Goal: Task Accomplishment & Management: Use online tool/utility

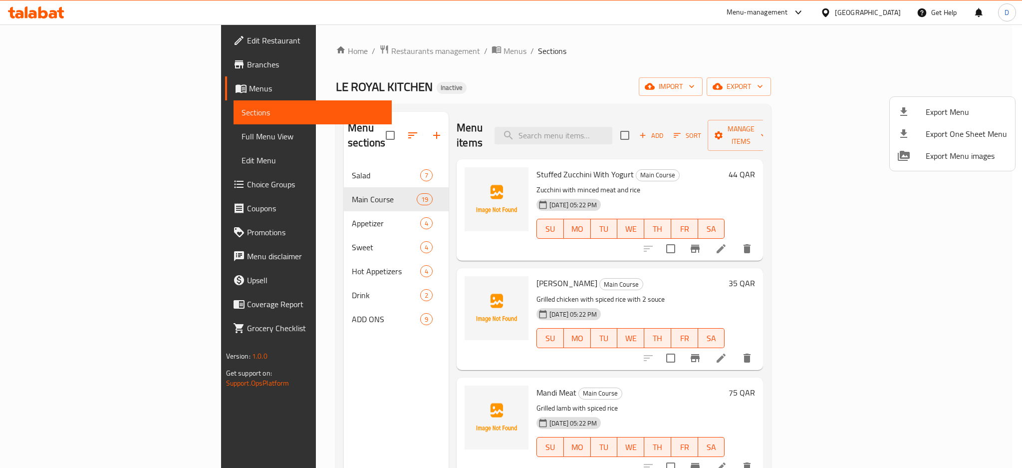
click at [78, 134] on div at bounding box center [511, 234] width 1022 height 468
drag, startPoint x: 78, startPoint y: 134, endPoint x: 224, endPoint y: 4, distance: 194.8
click at [242, 134] on span "Full Menu View" at bounding box center [313, 136] width 142 height 12
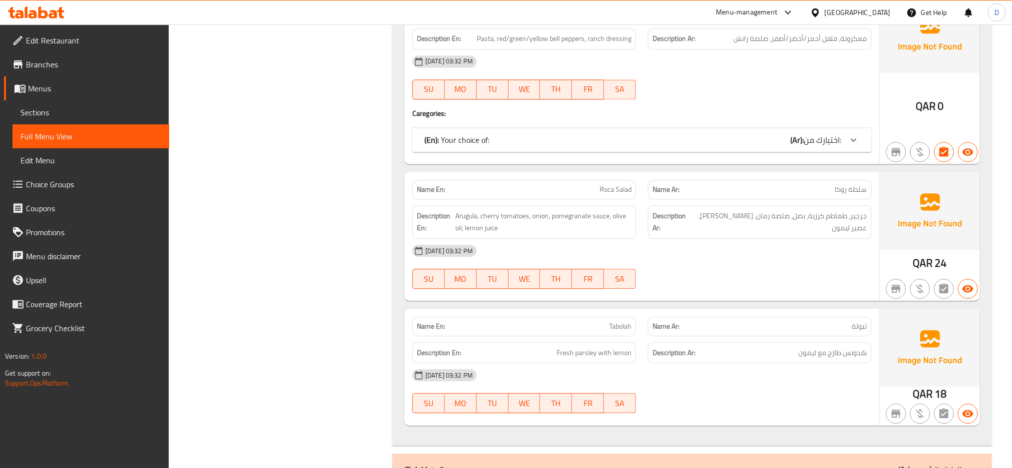
scroll to position [657, 0]
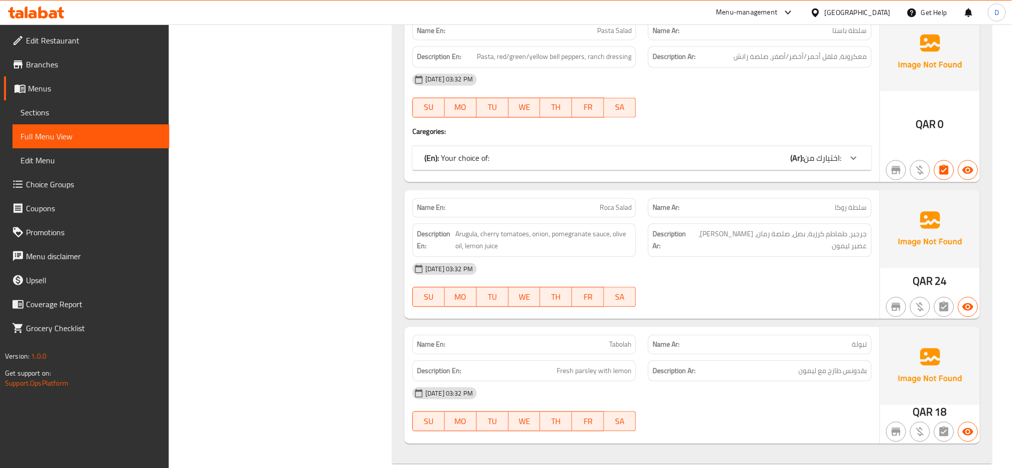
click at [637, 160] on div "(En): Your choice of: (Ar): اختيارك من:" at bounding box center [632, 158] width 417 height 12
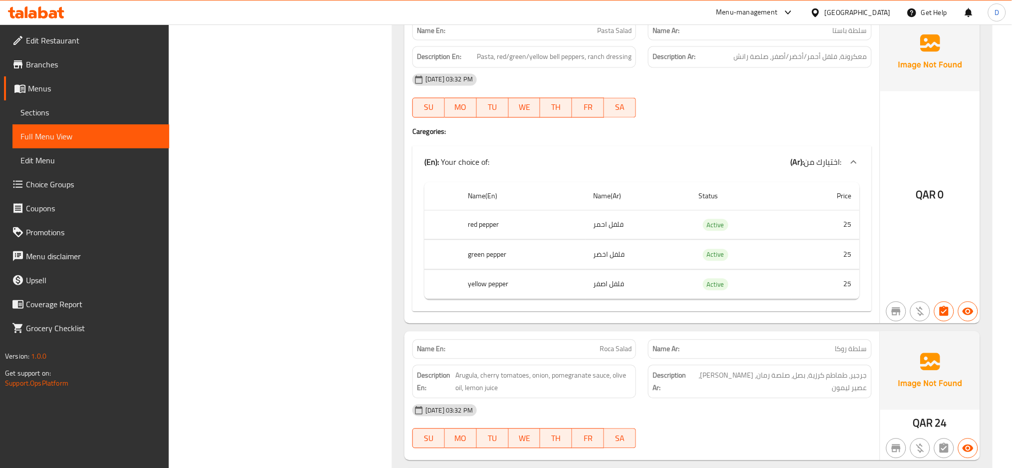
scroll to position [0, 0]
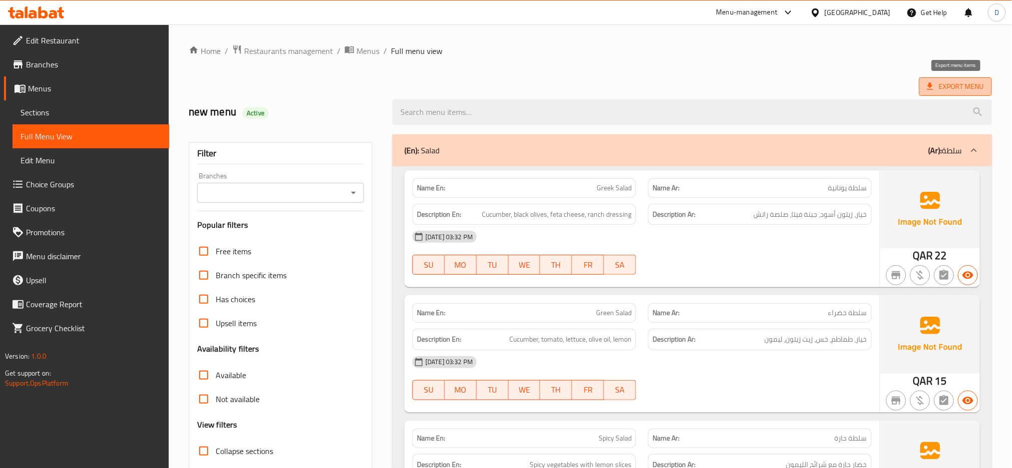
click at [953, 79] on span "Export Menu" at bounding box center [955, 86] width 73 height 18
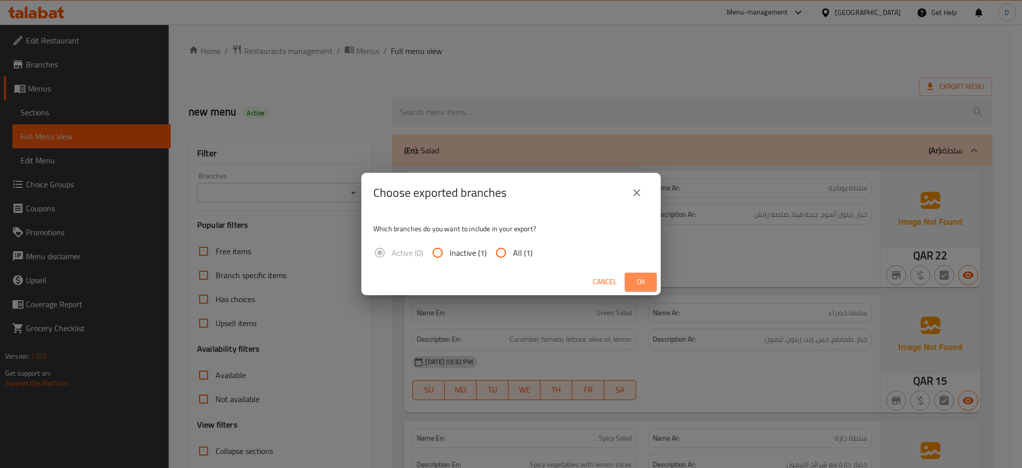
click at [641, 280] on span "Ok" at bounding box center [641, 282] width 16 height 12
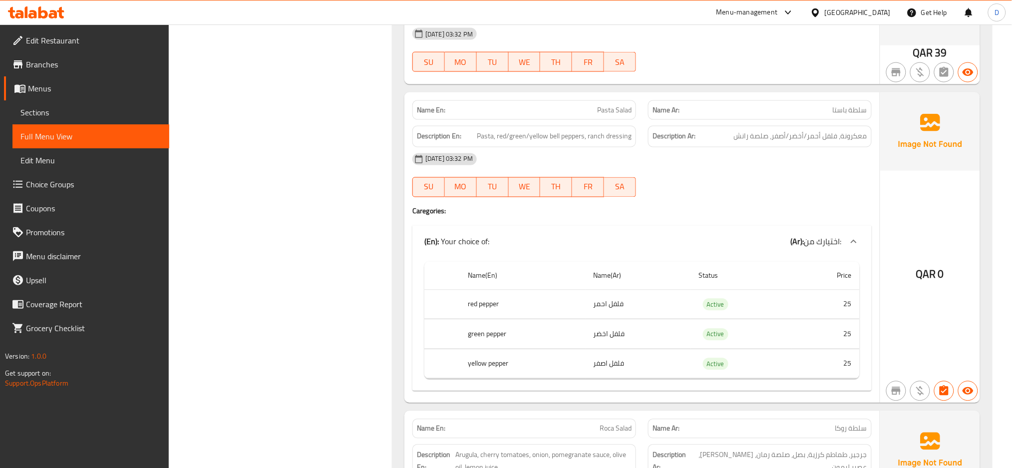
scroll to position [578, 0]
click at [117, 36] on span "Edit Restaurant" at bounding box center [93, 40] width 135 height 12
